Goal: Browse casually

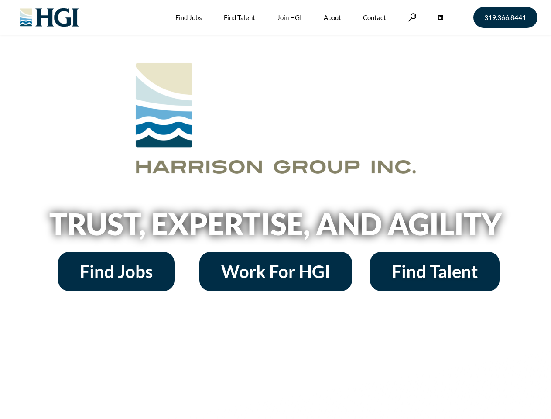
click at [275, 210] on h2 "Trust, Expertise, and Agility" at bounding box center [276, 224] width 498 height 30
click at [411, 17] on link at bounding box center [412, 17] width 9 height 8
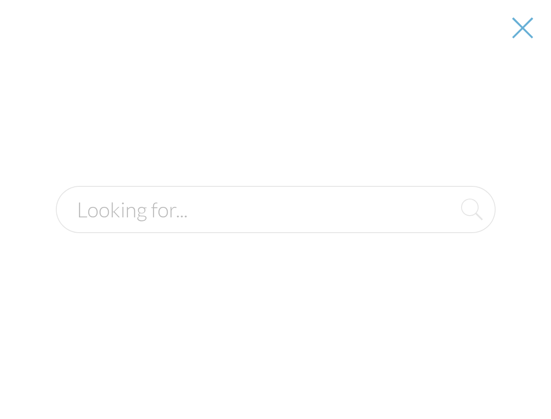
click at [275, 227] on div at bounding box center [276, 209] width 550 height 419
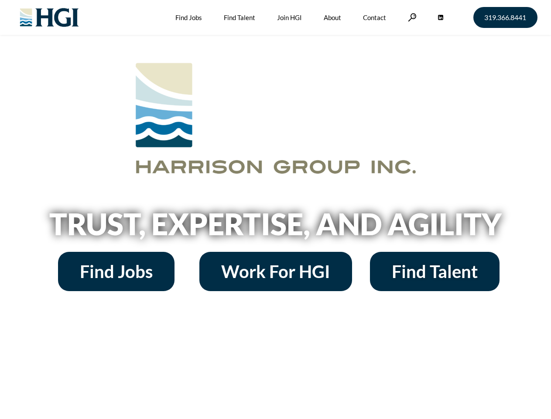
click at [275, 210] on h2 "Trust, Expertise, and Agility" at bounding box center [276, 224] width 498 height 30
click at [411, 17] on link at bounding box center [412, 17] width 9 height 8
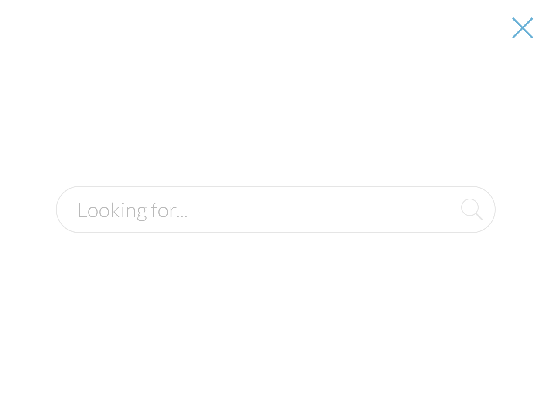
click at [275, 227] on h2 "Trust, Expertise, and Agility" at bounding box center [276, 224] width 498 height 30
